Goal: Ask a question

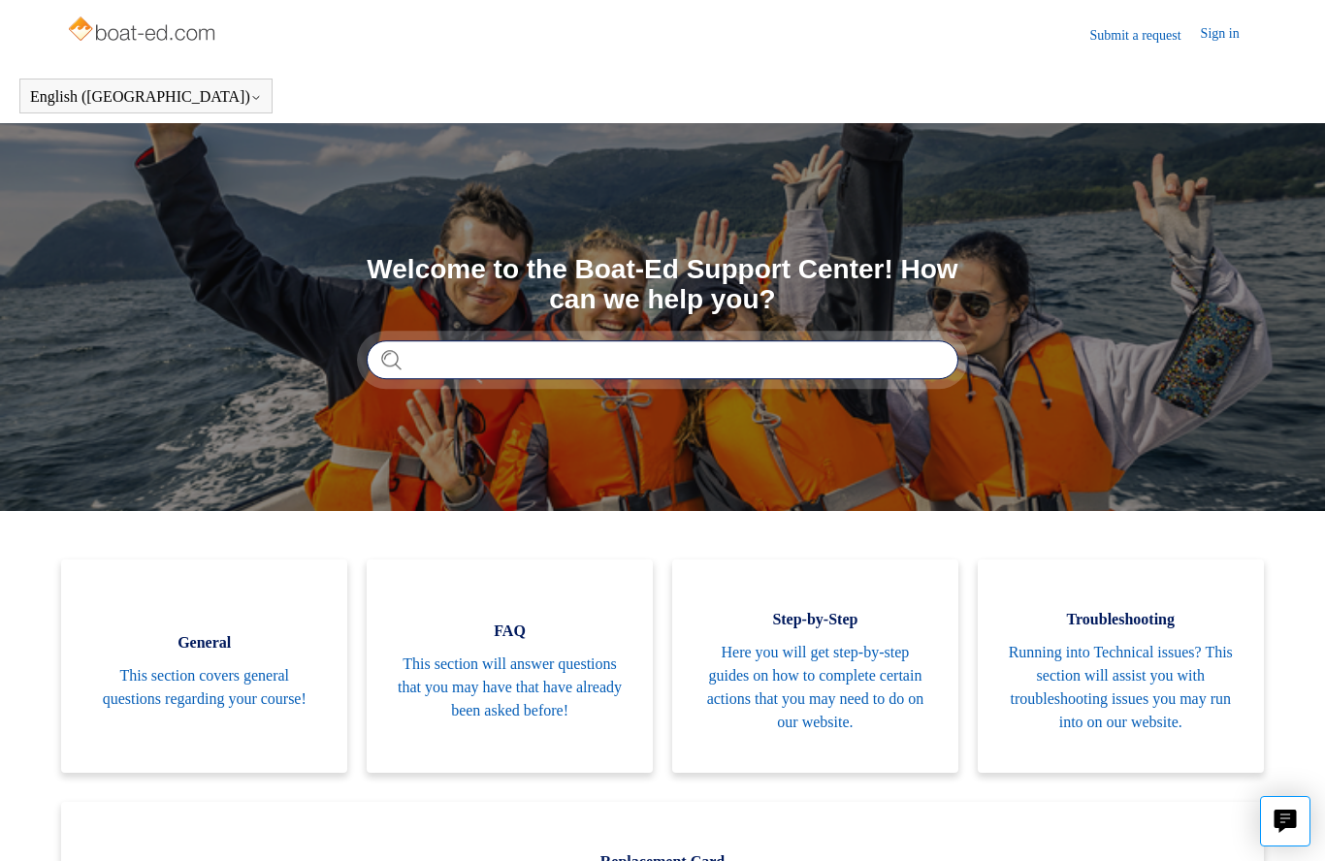
click at [742, 364] on input "Search" at bounding box center [663, 359] width 592 height 39
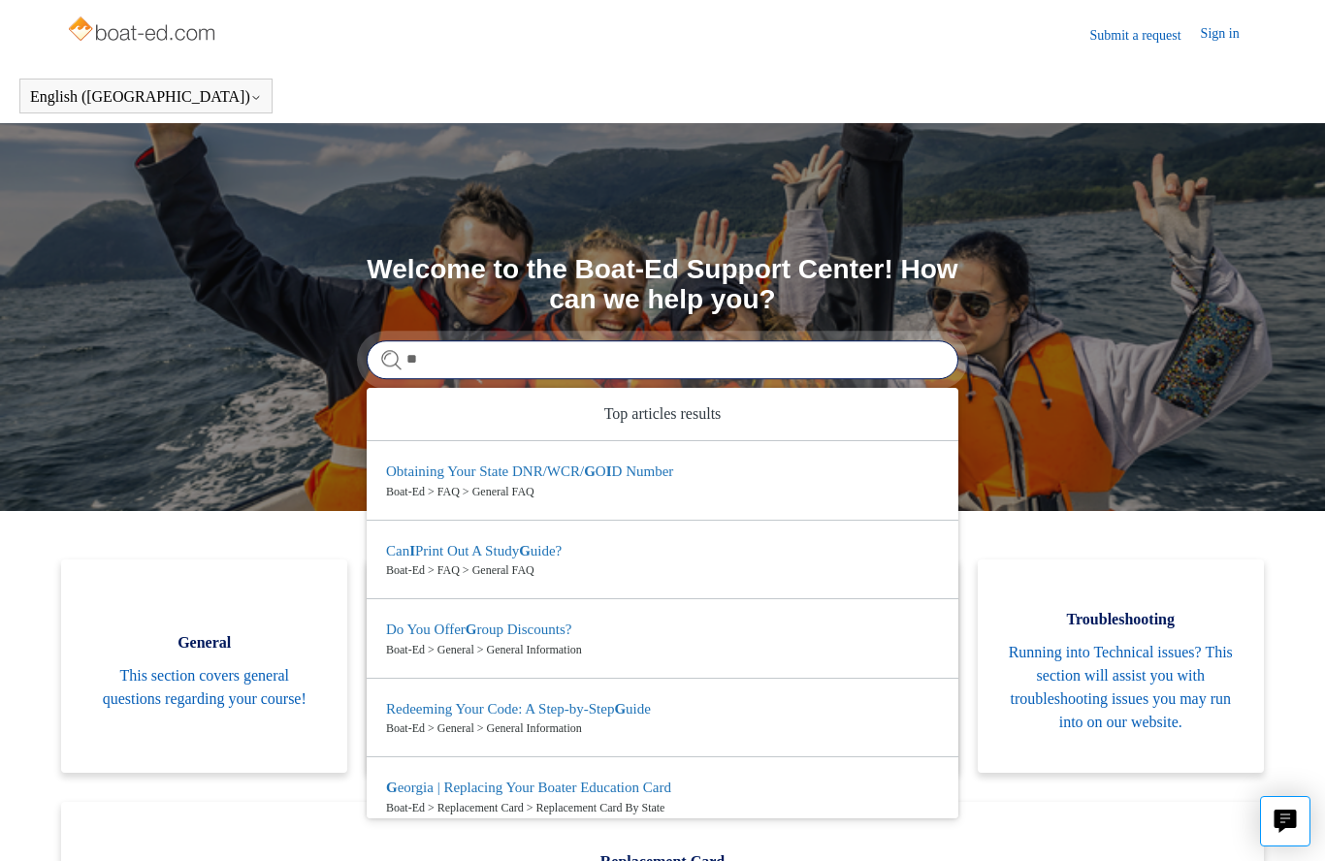
type input "*"
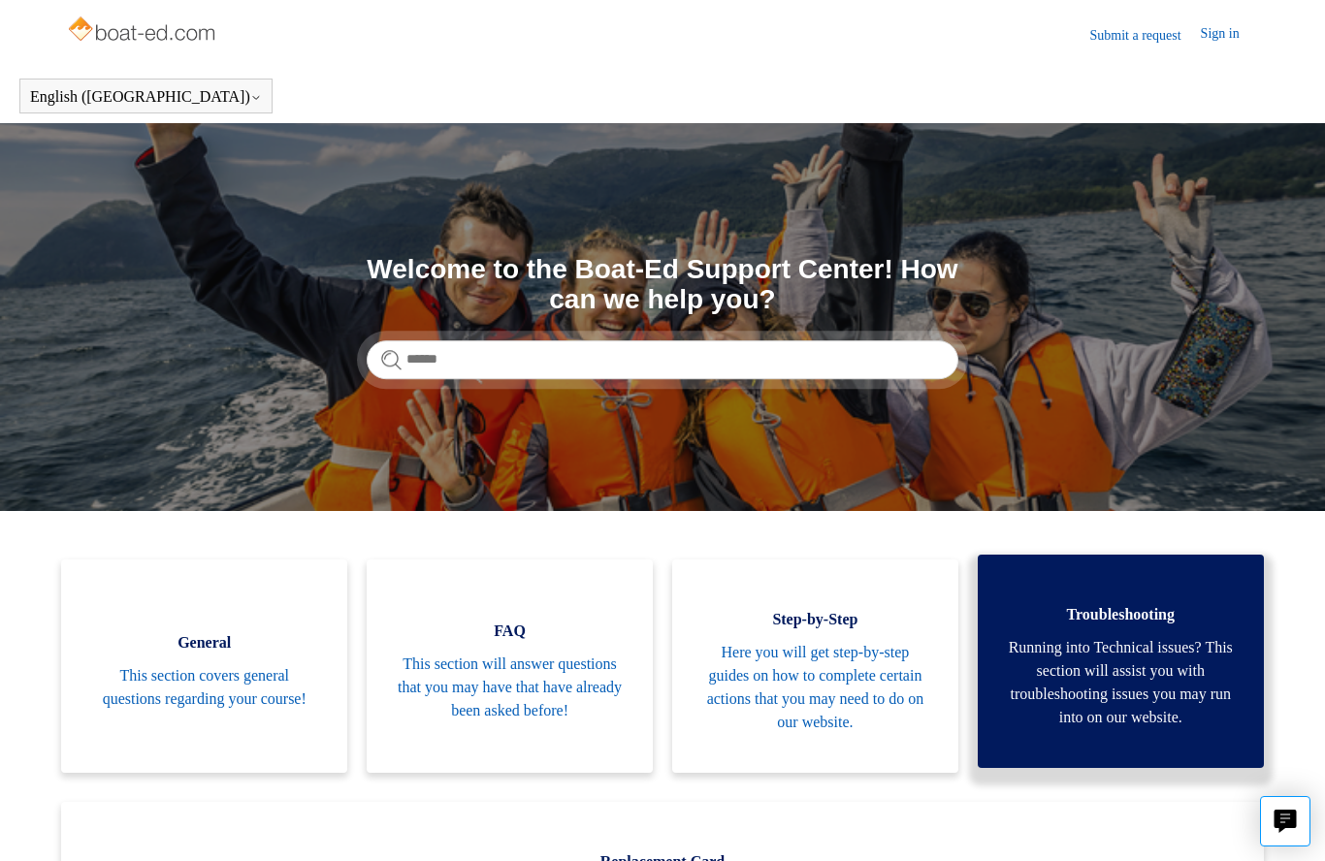
click at [1151, 683] on span "Running into Technical issues? This section will assist you with troubleshootin…" at bounding box center [1121, 682] width 228 height 93
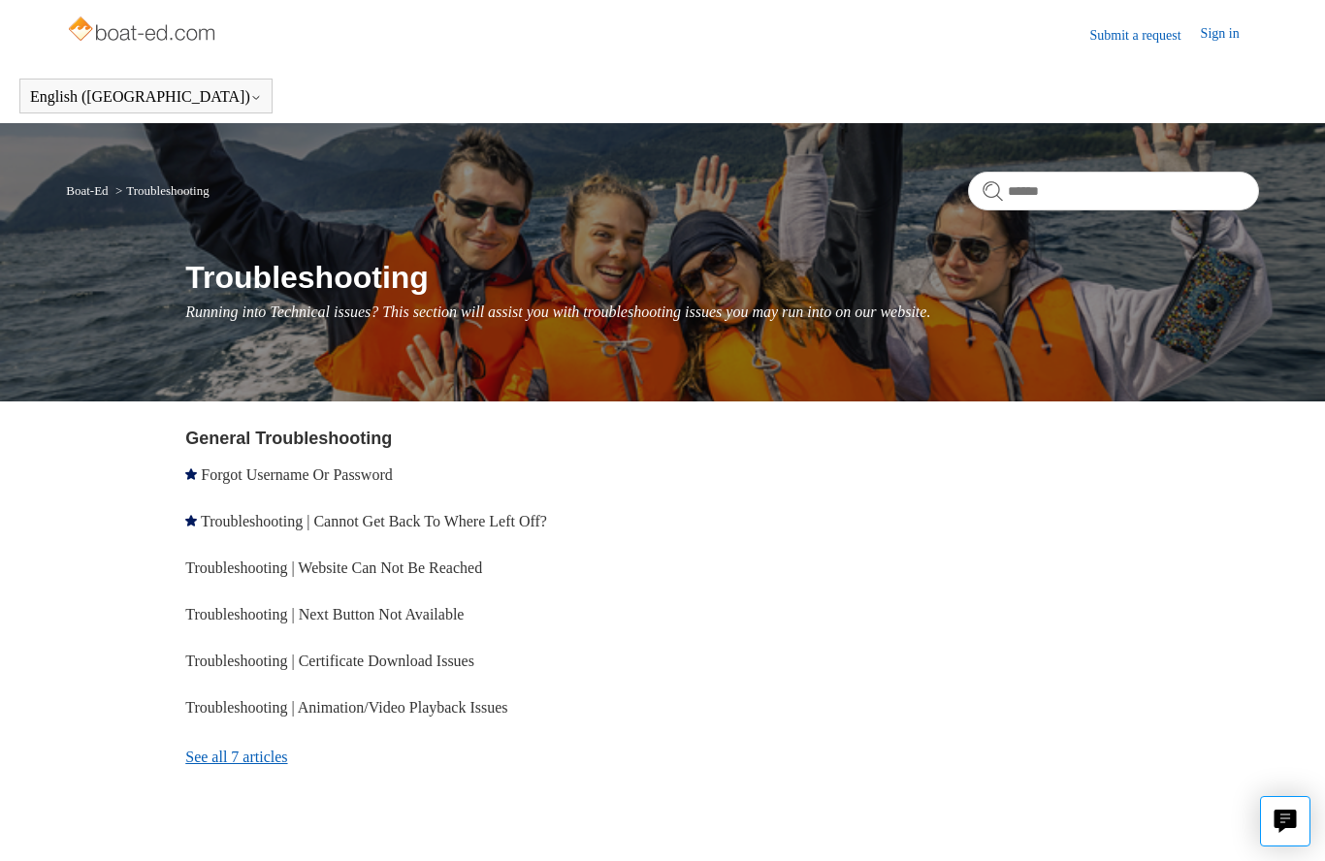
click at [290, 762] on link "See all 7 articles" at bounding box center [426, 757] width 483 height 52
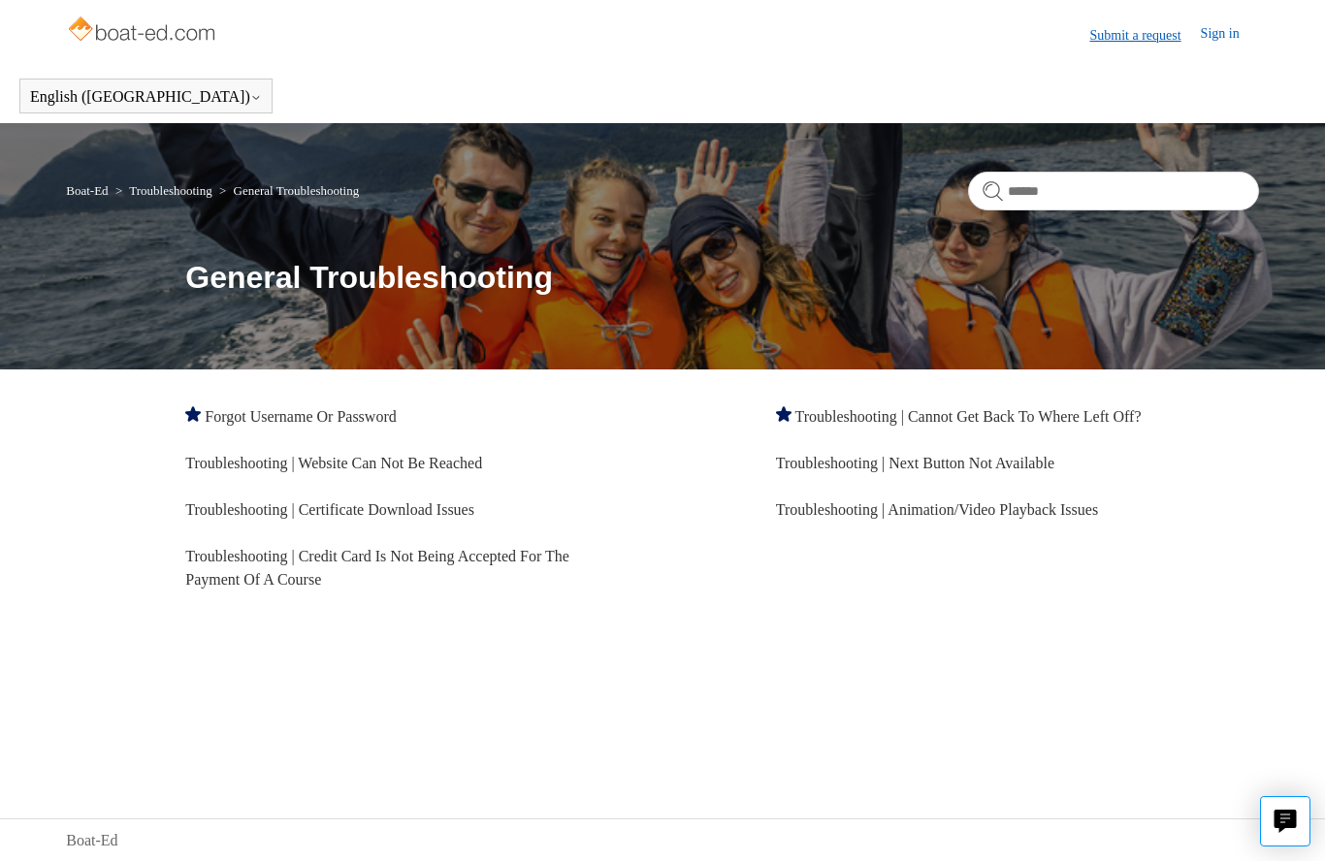
click at [1131, 39] on link "Submit a request" at bounding box center [1145, 35] width 111 height 20
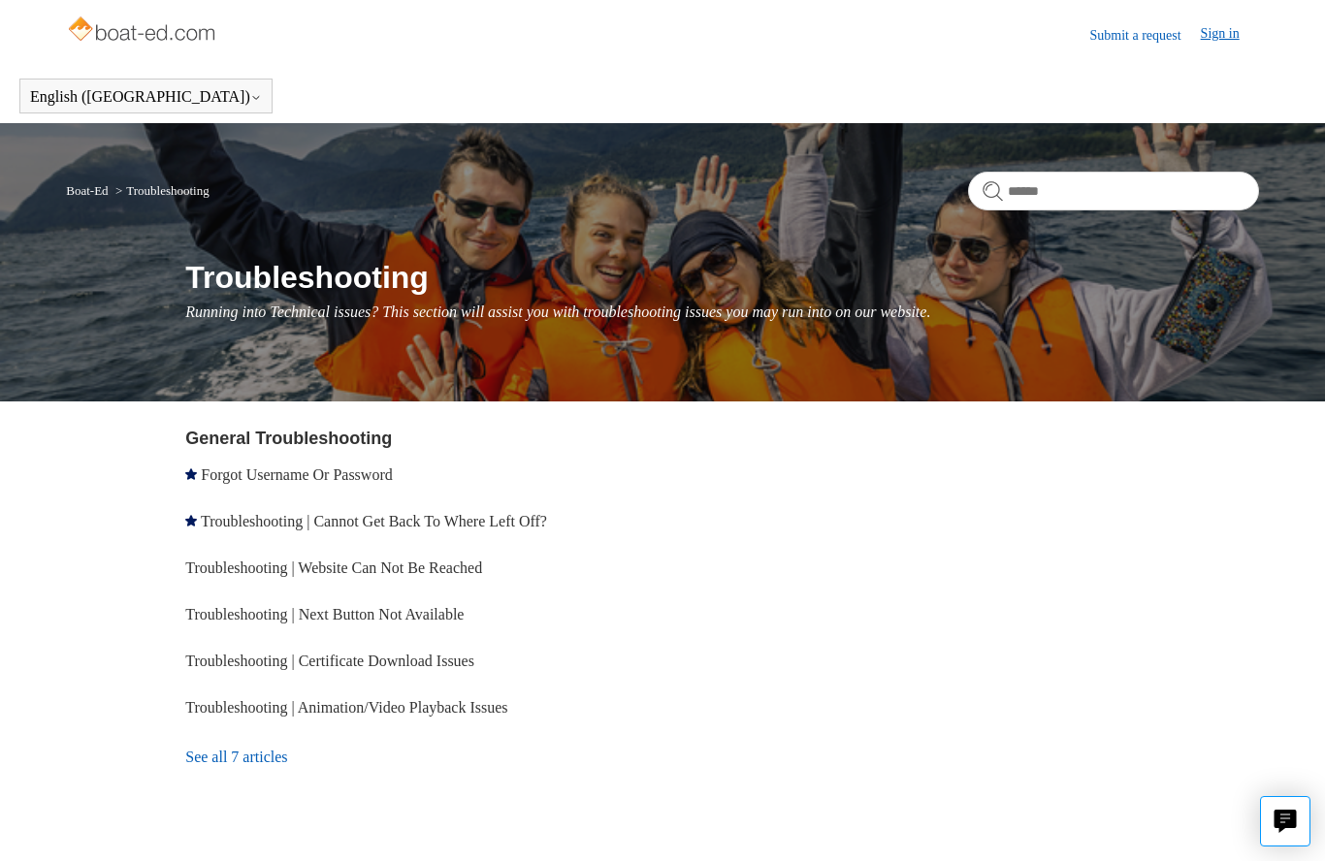
click at [1213, 45] on link "Sign in" at bounding box center [1230, 34] width 58 height 23
